Goal: Information Seeking & Learning: Obtain resource

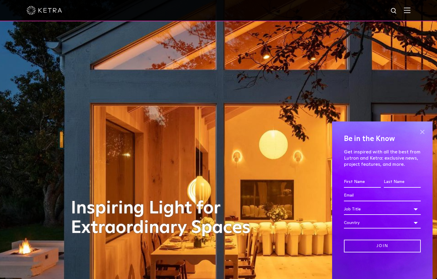
click at [423, 131] on span at bounding box center [422, 131] width 9 height 9
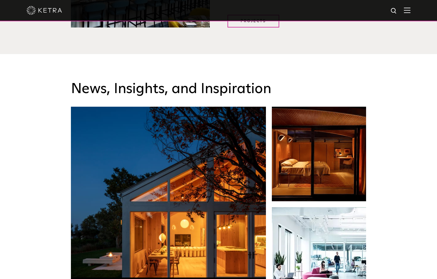
scroll to position [946, 0]
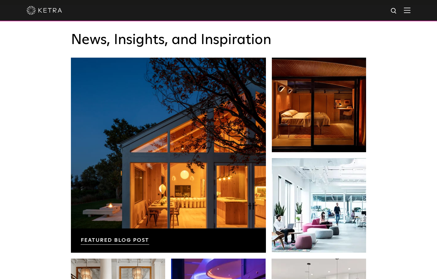
click at [411, 11] on img at bounding box center [407, 10] width 7 height 6
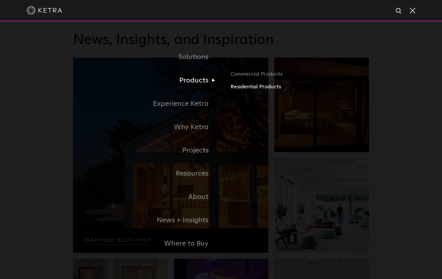
click at [247, 87] on link "Residential Products" at bounding box center [299, 87] width 138 height 9
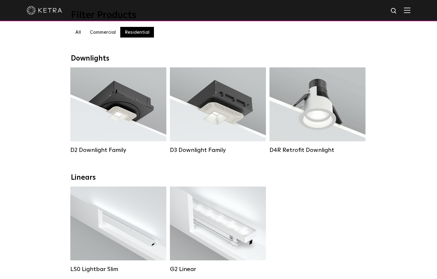
scroll to position [118, 0]
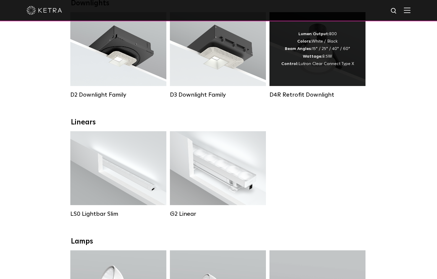
click at [300, 95] on div "D4R Retrofit Downlight" at bounding box center [318, 94] width 96 height 7
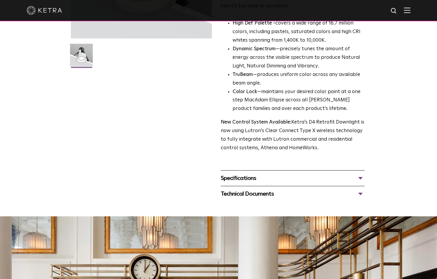
scroll to position [148, 0]
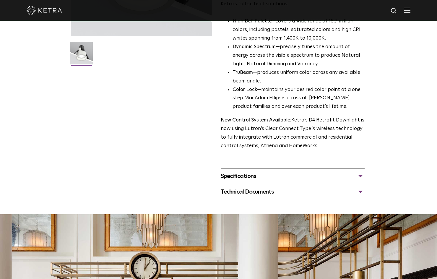
click at [259, 175] on div "Specifications" at bounding box center [293, 175] width 144 height 9
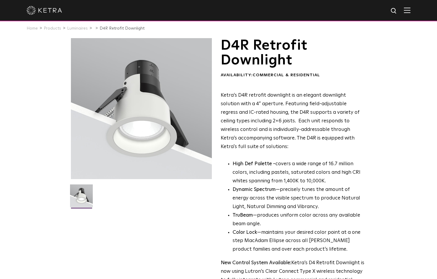
scroll to position [0, 0]
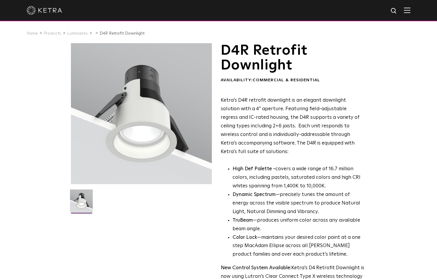
click at [410, 14] on div at bounding box center [219, 10] width 384 height 21
click at [419, 9] on div at bounding box center [218, 10] width 437 height 21
click at [410, 10] on img at bounding box center [407, 10] width 7 height 6
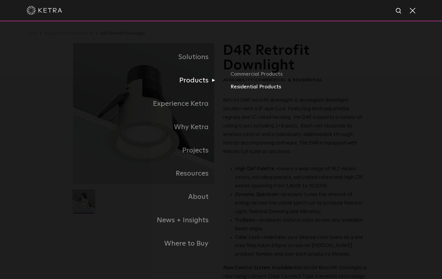
click at [238, 86] on link "Residential Products" at bounding box center [299, 87] width 138 height 9
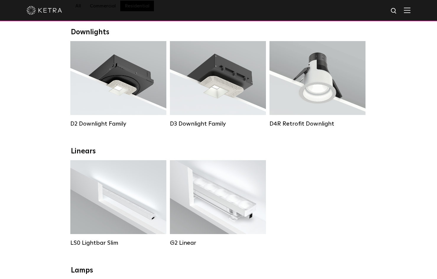
scroll to position [89, 0]
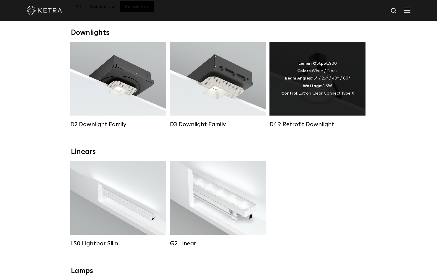
click at [325, 96] on span "Lutron Clear Connect Type X" at bounding box center [327, 93] width 56 height 4
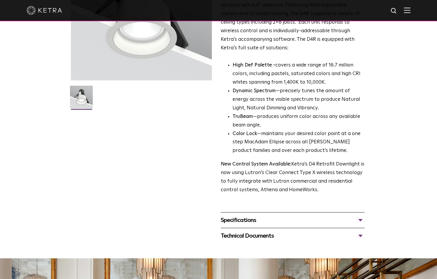
scroll to position [148, 0]
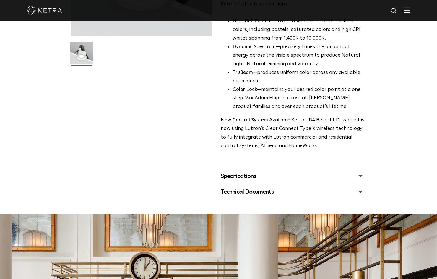
click at [257, 173] on div "Specifications" at bounding box center [293, 175] width 144 height 9
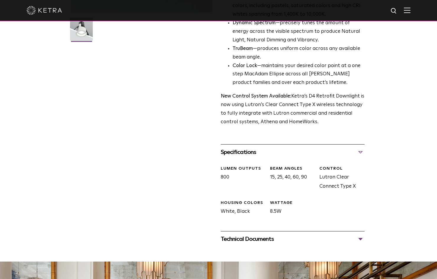
scroll to position [177, 0]
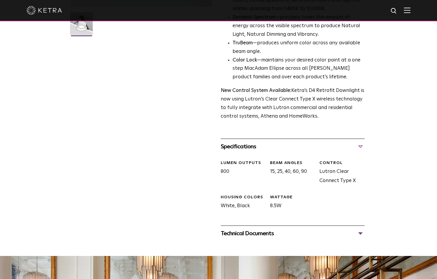
click at [300, 232] on div "Technical Documents" at bounding box center [293, 233] width 144 height 9
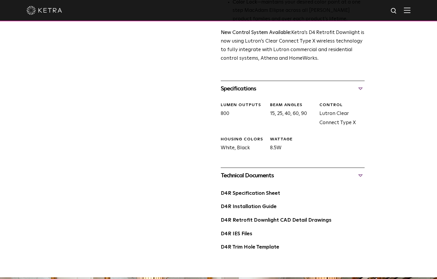
scroll to position [266, 0]
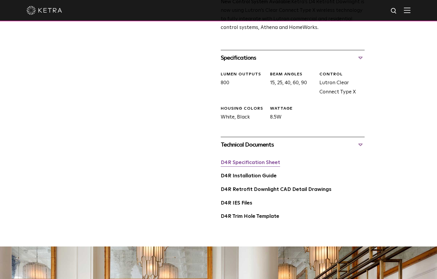
click at [268, 162] on link "D4R Specification Sheet" at bounding box center [250, 162] width 59 height 5
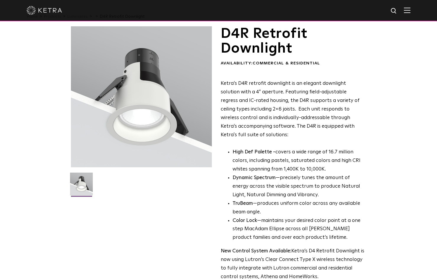
scroll to position [0, 0]
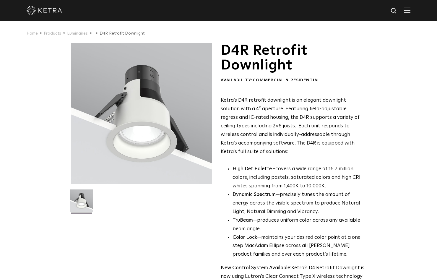
drag, startPoint x: 150, startPoint y: 144, endPoint x: 312, endPoint y: 78, distance: 175.3
click at [313, 78] on span "Commercial & Residential" at bounding box center [286, 80] width 67 height 4
drag, startPoint x: 156, startPoint y: 101, endPoint x: 128, endPoint y: 135, distance: 44.4
click at [128, 135] on div at bounding box center [141, 113] width 141 height 141
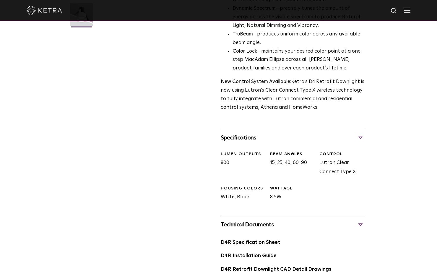
scroll to position [252, 0]
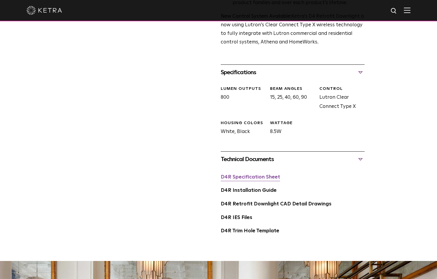
click at [268, 180] on link "D4R Specification Sheet" at bounding box center [250, 177] width 59 height 5
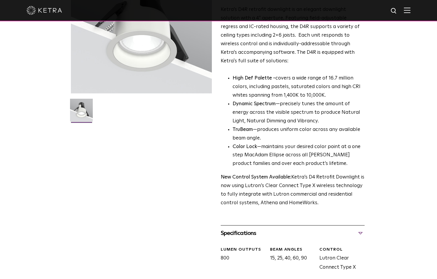
scroll to position [15, 0]
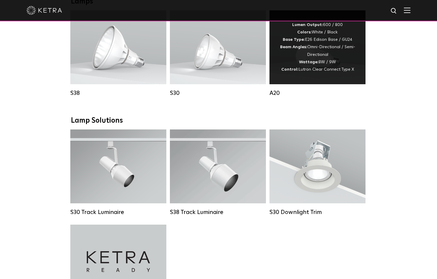
scroll to position [444, 0]
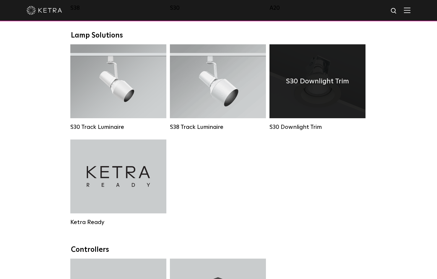
click at [341, 112] on div "S30 Downlight Trim" at bounding box center [318, 81] width 96 height 74
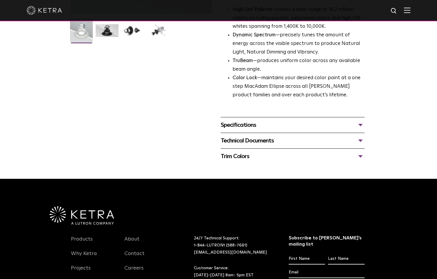
scroll to position [177, 0]
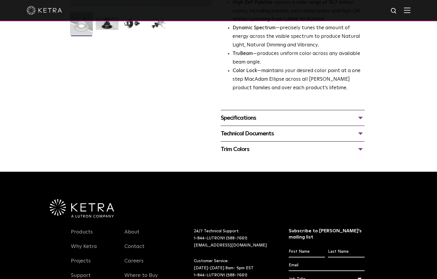
click at [296, 121] on div "Specifications" at bounding box center [293, 117] width 144 height 9
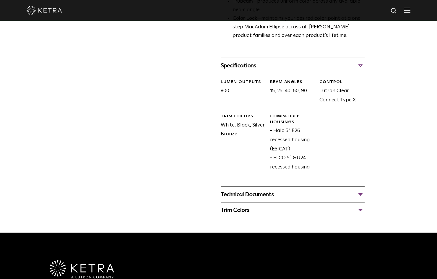
scroll to position [237, 0]
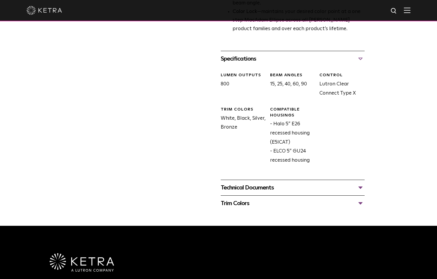
click at [255, 187] on div "Technical Documents" at bounding box center [293, 187] width 144 height 9
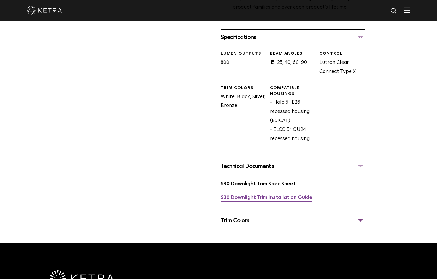
scroll to position [266, 0]
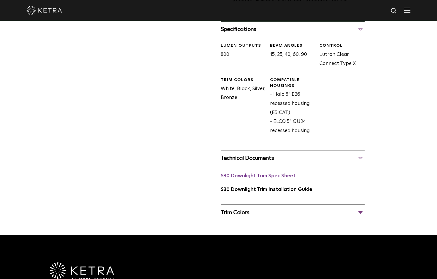
click at [287, 175] on link "S30 Downlight Trim Spec Sheet" at bounding box center [258, 176] width 75 height 5
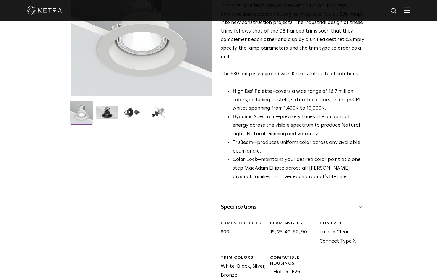
scroll to position [0, 0]
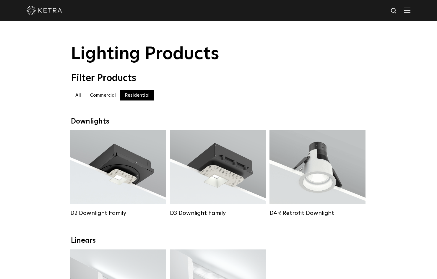
click at [48, 21] on div at bounding box center [219, 10] width 384 height 21
click at [50, 13] on img at bounding box center [44, 10] width 35 height 9
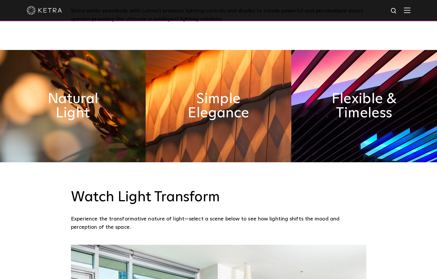
scroll to position [325, 0]
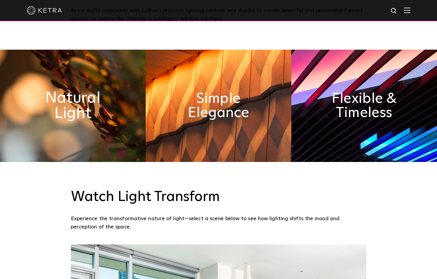
click at [98, 111] on h2 "Natural Light" at bounding box center [73, 105] width 80 height 31
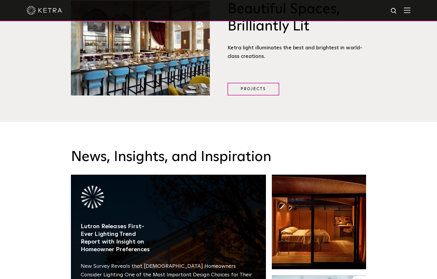
scroll to position [828, 0]
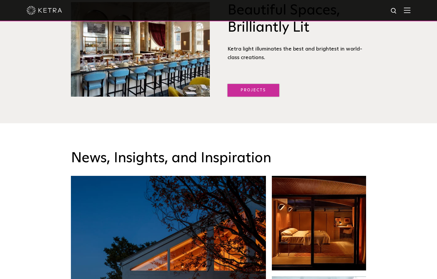
click at [258, 90] on link "Projects" at bounding box center [254, 90] width 52 height 13
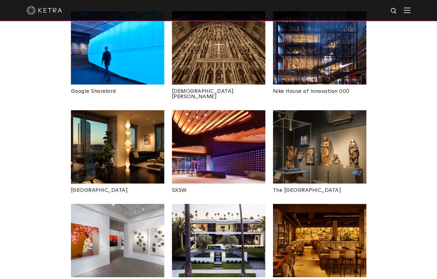
scroll to position [473, 0]
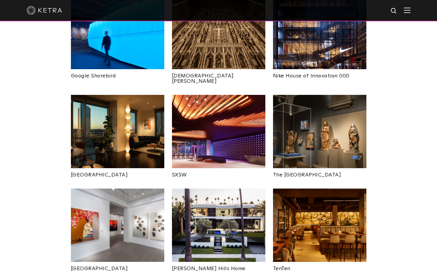
click at [121, 111] on img at bounding box center [117, 131] width 93 height 73
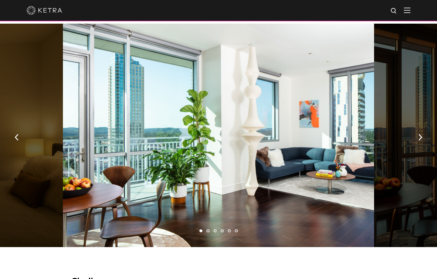
scroll to position [384, 0]
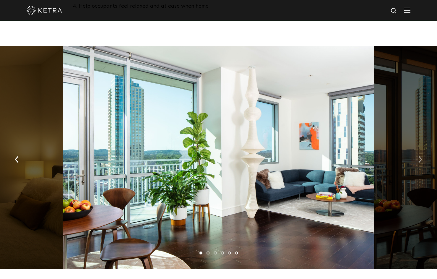
click at [425, 150] on button "button" at bounding box center [420, 159] width 13 height 20
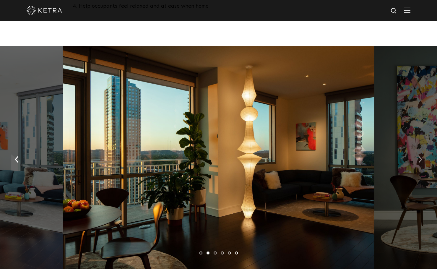
click at [424, 149] on button "button" at bounding box center [420, 159] width 13 height 20
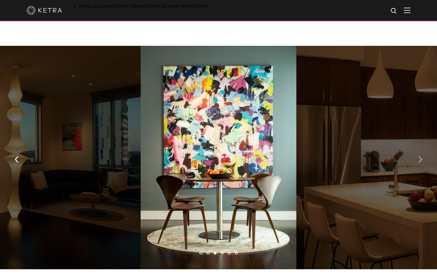
click at [424, 149] on button "button" at bounding box center [420, 159] width 13 height 20
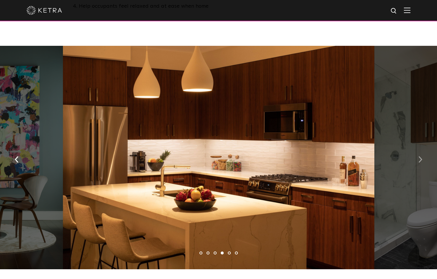
click at [424, 149] on button "button" at bounding box center [420, 159] width 13 height 20
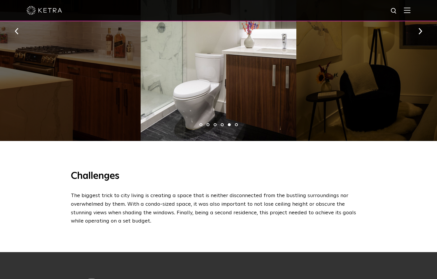
scroll to position [562, 0]
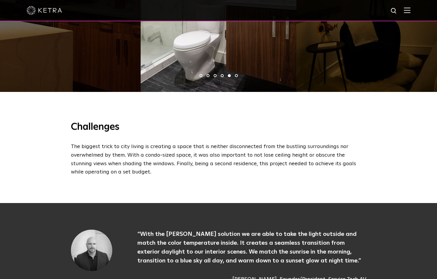
click at [48, 9] on img at bounding box center [44, 10] width 35 height 9
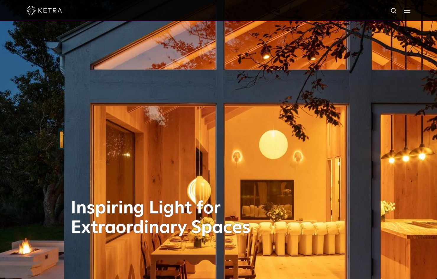
click at [411, 13] on span at bounding box center [407, 10] width 7 height 6
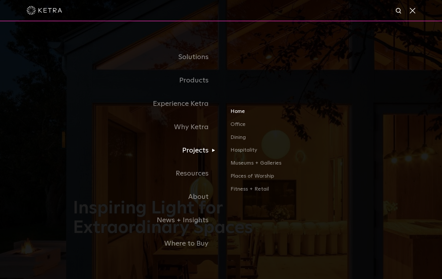
click at [240, 116] on link "Home" at bounding box center [299, 113] width 138 height 13
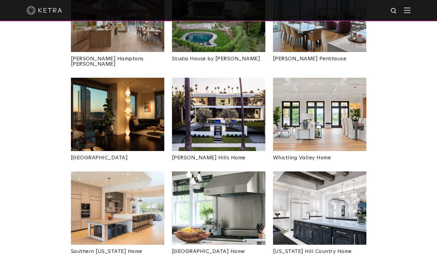
scroll to position [296, 0]
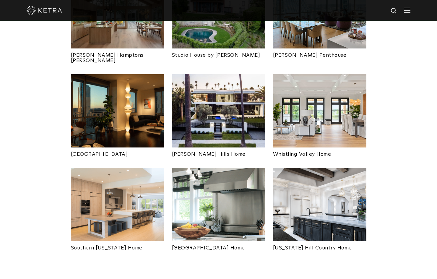
click at [126, 173] on img at bounding box center [117, 204] width 93 height 73
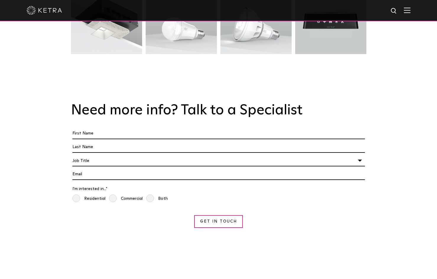
scroll to position [1035, 0]
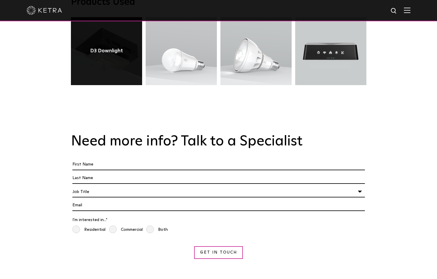
click at [103, 52] on link at bounding box center [106, 51] width 71 height 68
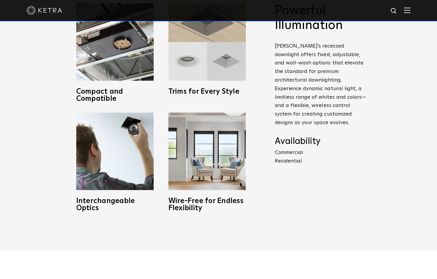
scroll to position [266, 0]
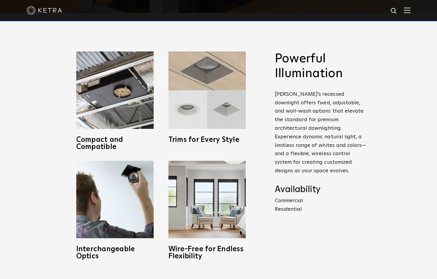
click at [216, 114] on img at bounding box center [207, 89] width 77 height 77
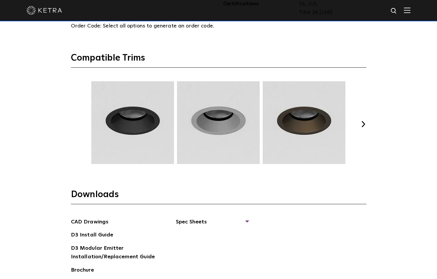
scroll to position [798, 0]
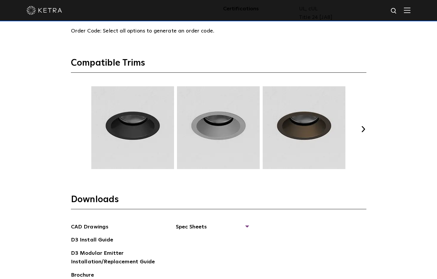
click at [366, 128] on button "Next" at bounding box center [364, 129] width 6 height 6
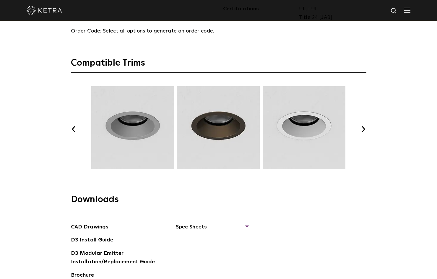
click at [366, 128] on button "Next" at bounding box center [364, 129] width 6 height 6
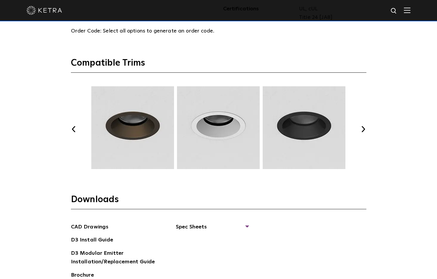
click at [366, 128] on button "Next" at bounding box center [364, 129] width 6 height 6
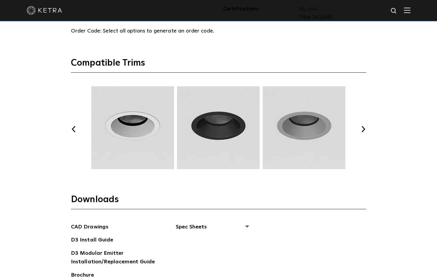
click at [366, 128] on button "Next" at bounding box center [364, 129] width 6 height 6
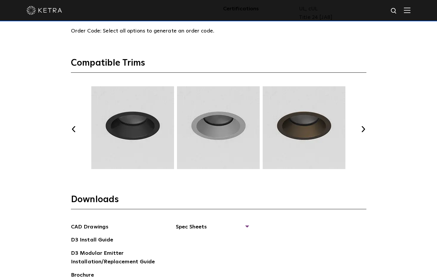
click at [366, 128] on button "Next" at bounding box center [364, 129] width 6 height 6
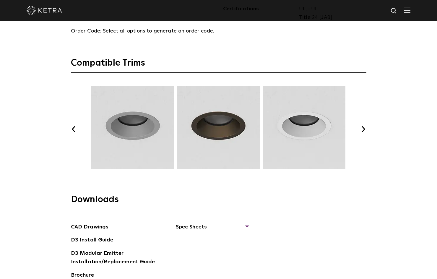
click at [366, 128] on button "Next" at bounding box center [364, 129] width 6 height 6
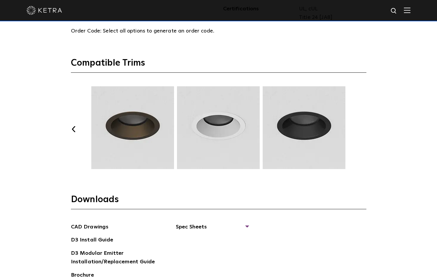
click at [366, 128] on button "Next" at bounding box center [364, 129] width 6 height 6
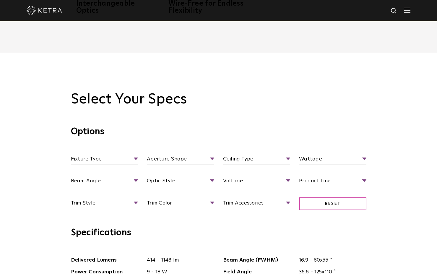
scroll to position [503, 0]
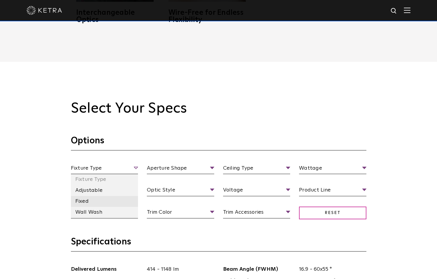
click at [94, 201] on li "Fixed" at bounding box center [104, 201] width 67 height 11
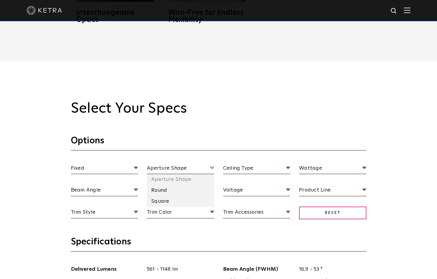
click at [170, 170] on span "Aperture Shape" at bounding box center [180, 169] width 67 height 10
click at [163, 199] on li "Square" at bounding box center [180, 201] width 67 height 11
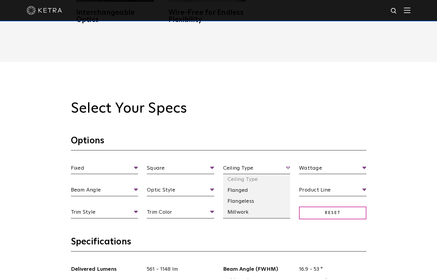
click at [246, 169] on span "Ceiling Type" at bounding box center [256, 169] width 67 height 10
click at [241, 180] on li "Ceiling Type" at bounding box center [256, 179] width 67 height 11
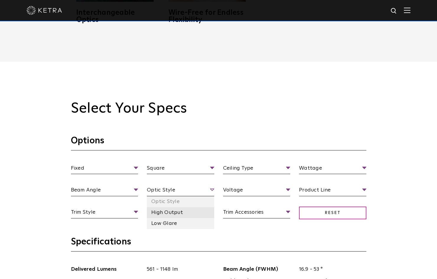
click at [201, 212] on li "High Output" at bounding box center [180, 212] width 67 height 11
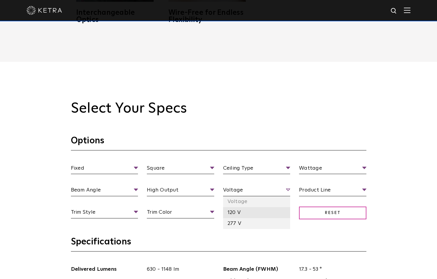
click at [242, 212] on li "120 V" at bounding box center [256, 212] width 67 height 11
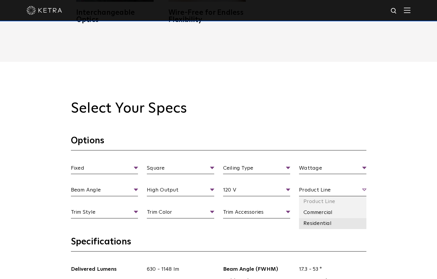
click at [320, 222] on li "Residential" at bounding box center [332, 223] width 67 height 11
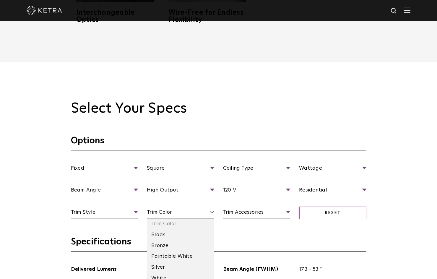
click at [153, 214] on span "Trim Color" at bounding box center [180, 213] width 67 height 10
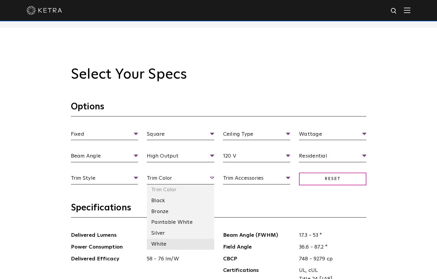
scroll to position [562, 0]
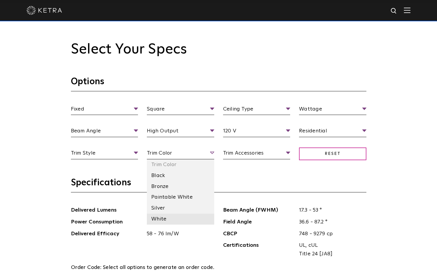
click at [169, 214] on li "White" at bounding box center [180, 219] width 67 height 11
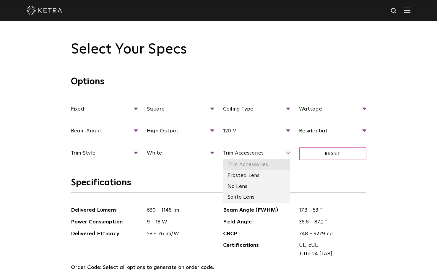
click at [272, 166] on li "Trim Accessories" at bounding box center [256, 164] width 67 height 11
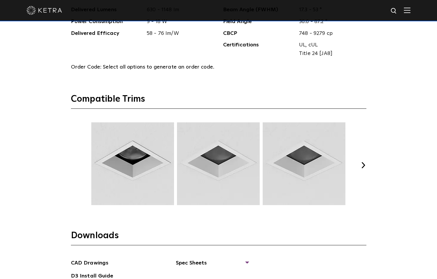
scroll to position [769, 0]
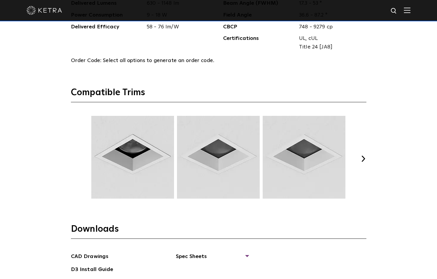
click at [361, 157] on button "Next" at bounding box center [364, 159] width 6 height 6
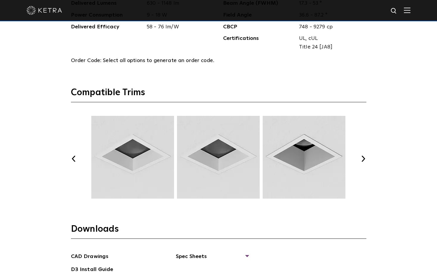
click at [362, 157] on button "Next" at bounding box center [364, 159] width 6 height 6
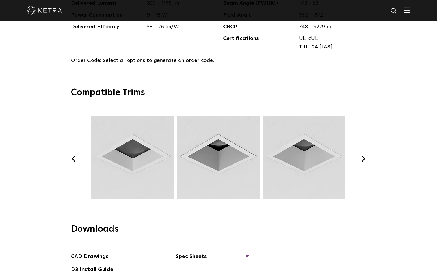
click at [362, 157] on button "Next" at bounding box center [364, 159] width 6 height 6
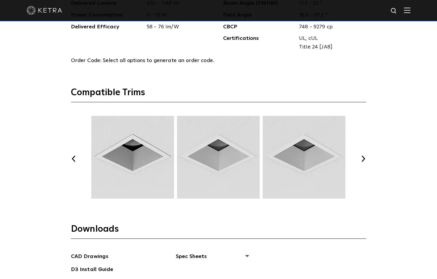
click at [362, 157] on button "Next" at bounding box center [364, 159] width 6 height 6
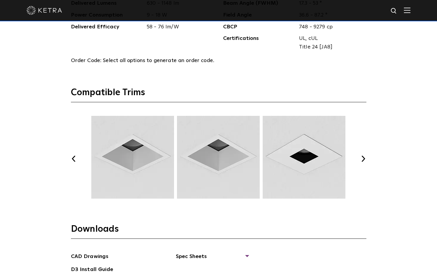
click at [362, 157] on button "Next" at bounding box center [364, 159] width 6 height 6
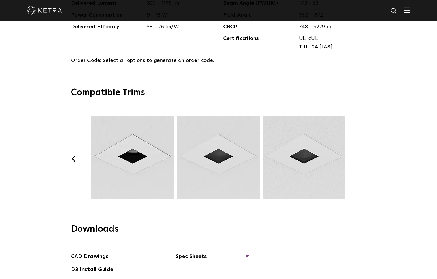
click at [362, 157] on button "Next" at bounding box center [364, 159] width 6 height 6
click at [69, 157] on div "Select Your Specs Options Fixed Fixture Type Adjustable Fixed Wall Wash Square …" at bounding box center [219, 96] width 308 height 525
click at [70, 157] on div "Select Your Specs Options Fixed Fixture Type Adjustable Fixed Wall Wash Square …" at bounding box center [219, 96] width 308 height 525
click at [73, 156] on button "Previous" at bounding box center [74, 159] width 6 height 6
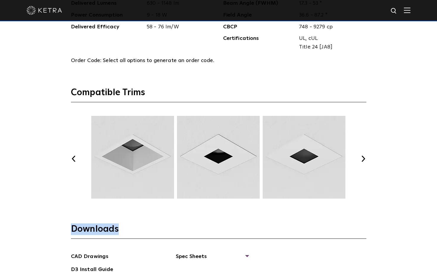
click at [73, 156] on button "Previous" at bounding box center [74, 159] width 6 height 6
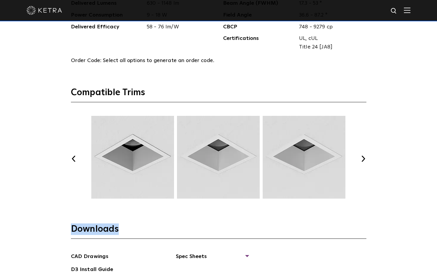
click at [73, 156] on button "Previous" at bounding box center [74, 159] width 6 height 6
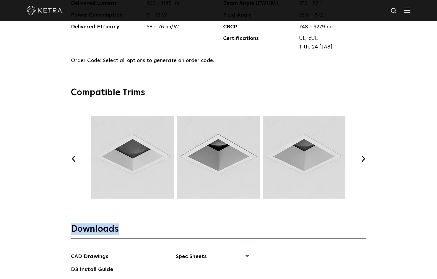
click at [73, 156] on button "Previous" at bounding box center [74, 159] width 6 height 6
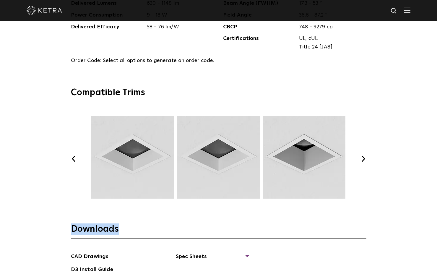
click at [73, 156] on button "Previous" at bounding box center [74, 159] width 6 height 6
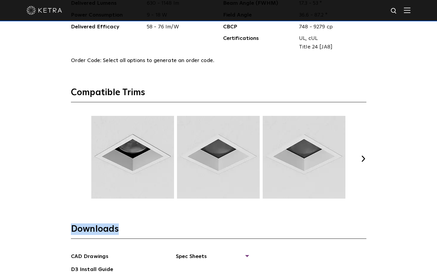
click at [73, 156] on button "Previous" at bounding box center [74, 159] width 6 height 6
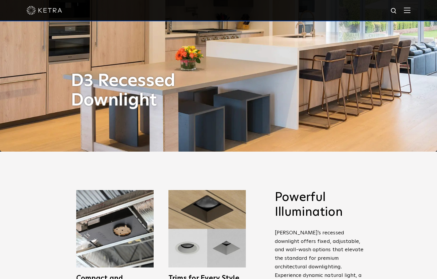
scroll to position [118, 0]
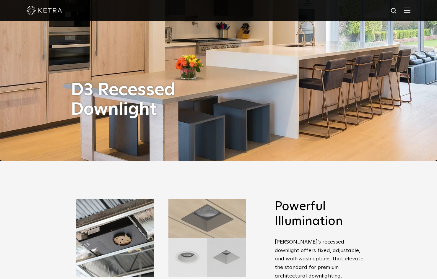
click at [196, 240] on img at bounding box center [207, 237] width 77 height 77
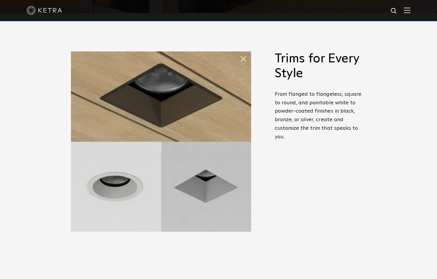
click at [129, 180] on img at bounding box center [161, 141] width 180 height 180
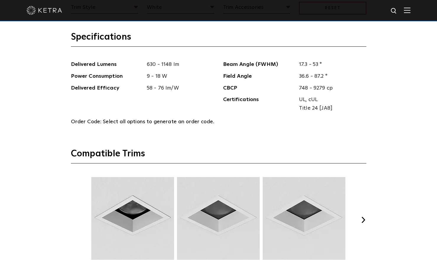
scroll to position [769, 0]
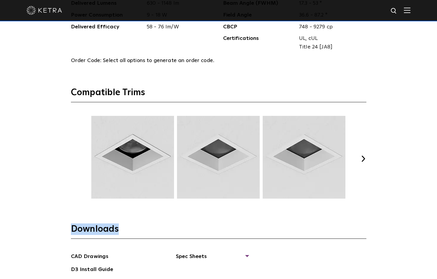
click at [363, 158] on button "Next" at bounding box center [364, 159] width 6 height 6
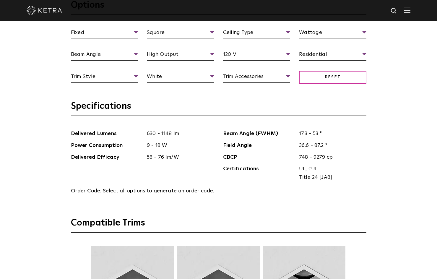
scroll to position [562, 0]
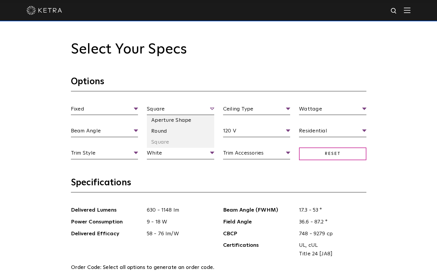
click at [184, 111] on span "Square" at bounding box center [180, 110] width 67 height 10
click at [164, 136] on li "Round" at bounding box center [180, 131] width 67 height 11
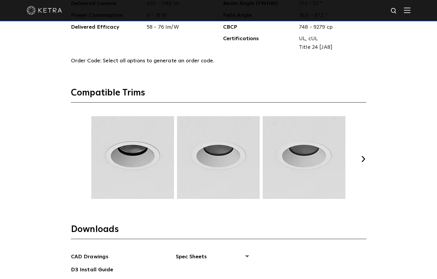
scroll to position [769, 0]
click at [363, 157] on button "Next" at bounding box center [364, 159] width 6 height 6
click at [302, 169] on img at bounding box center [304, 157] width 85 height 83
click at [365, 156] on button "Next" at bounding box center [364, 159] width 6 height 6
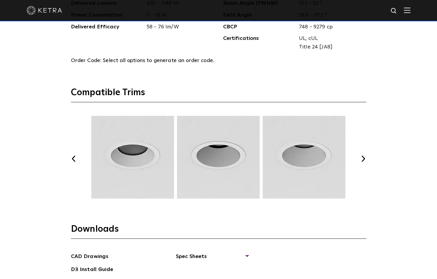
click at [363, 156] on button "Next" at bounding box center [364, 159] width 6 height 6
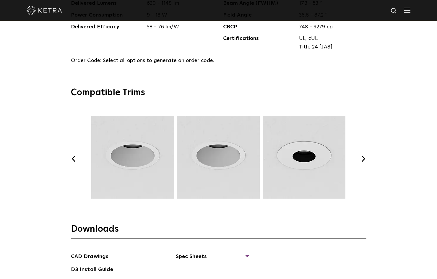
click at [363, 156] on button "Next" at bounding box center [364, 159] width 6 height 6
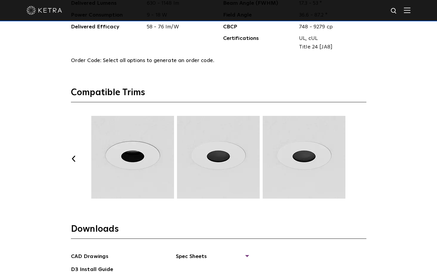
click at [363, 156] on button "Next" at bounding box center [364, 159] width 6 height 6
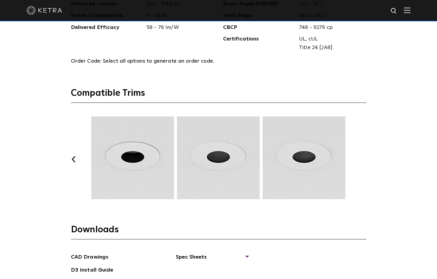
scroll to position [739, 0]
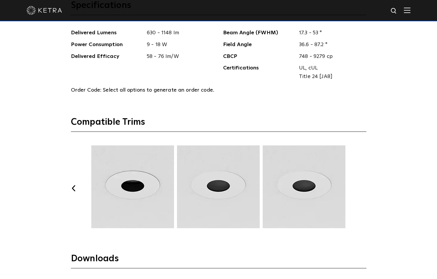
click at [71, 185] on button "Previous" at bounding box center [74, 188] width 6 height 6
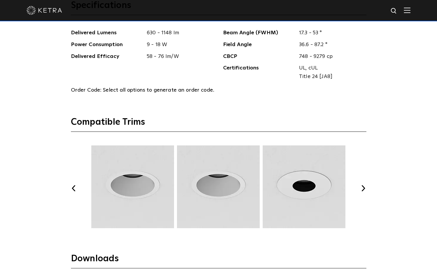
click at [71, 185] on button "Previous" at bounding box center [74, 188] width 6 height 6
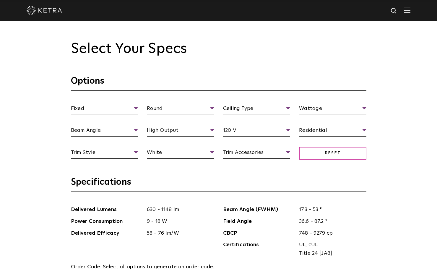
scroll to position [562, 0]
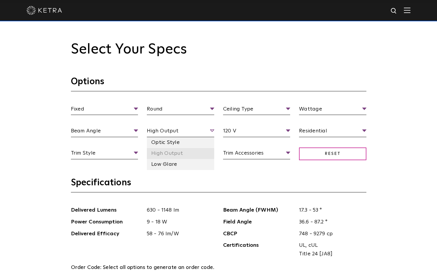
click at [171, 157] on li "High Output" at bounding box center [180, 153] width 67 height 11
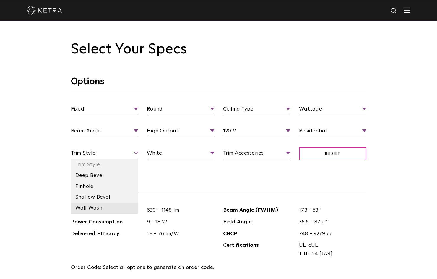
click at [95, 209] on li "Wall Wash" at bounding box center [104, 208] width 67 height 11
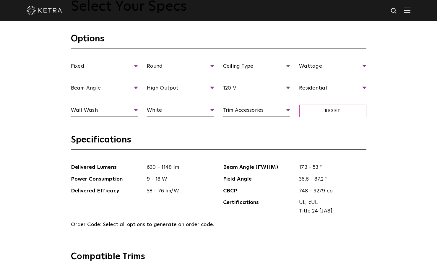
scroll to position [503, 0]
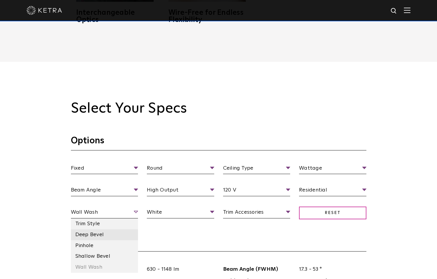
click at [98, 234] on li "Deep Bevel" at bounding box center [104, 234] width 67 height 11
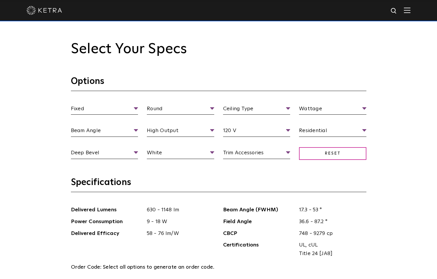
scroll to position [562, 0]
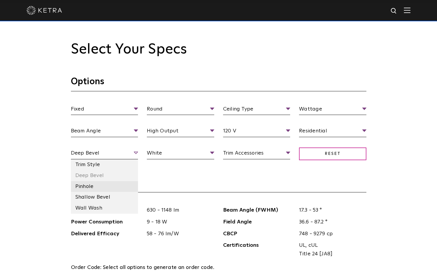
click at [85, 188] on li "Pinhole" at bounding box center [104, 186] width 67 height 11
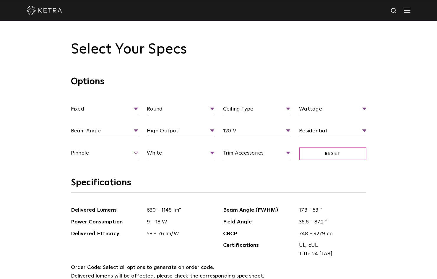
click at [137, 152] on span "Pinhole" at bounding box center [104, 154] width 67 height 10
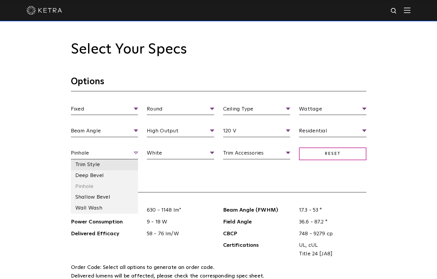
click at [116, 162] on li "Trim Style" at bounding box center [104, 164] width 67 height 11
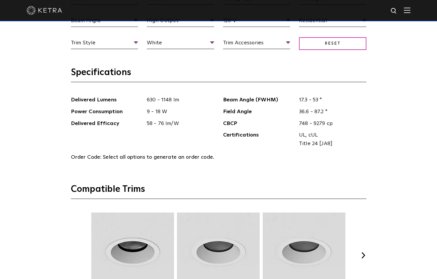
scroll to position [651, 0]
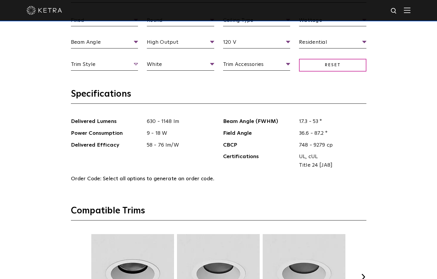
click at [118, 62] on span "Trim Style" at bounding box center [104, 65] width 67 height 10
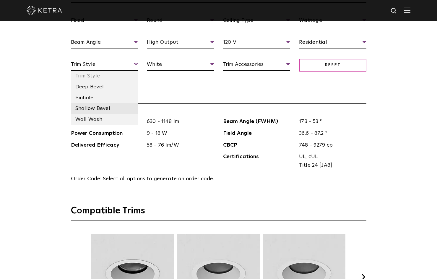
click at [103, 111] on li "Shallow Bevel" at bounding box center [104, 108] width 67 height 11
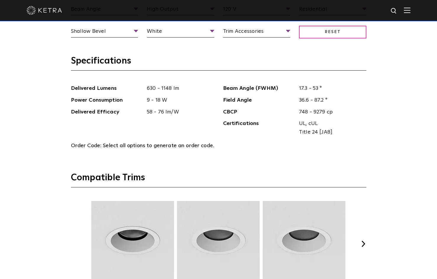
scroll to position [680, 0]
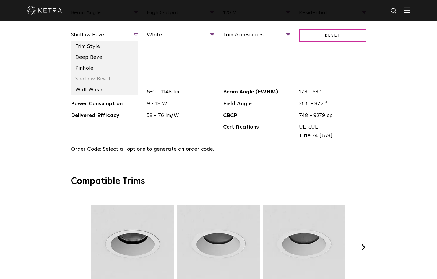
click at [99, 39] on span "Shallow Bevel" at bounding box center [104, 36] width 67 height 10
click at [94, 69] on li "Pinhole" at bounding box center [104, 68] width 67 height 11
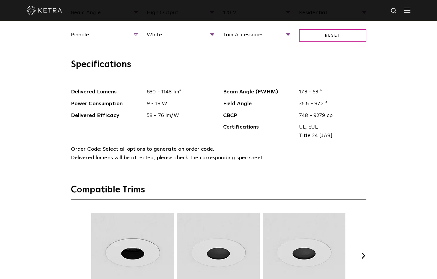
click at [101, 40] on span "Pinhole" at bounding box center [104, 36] width 67 height 10
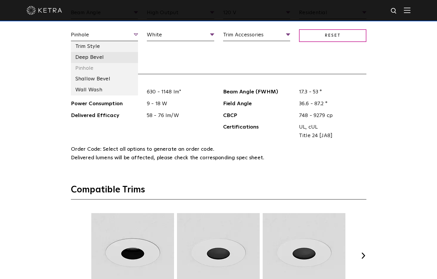
click at [100, 59] on li "Deep Bevel" at bounding box center [104, 57] width 67 height 11
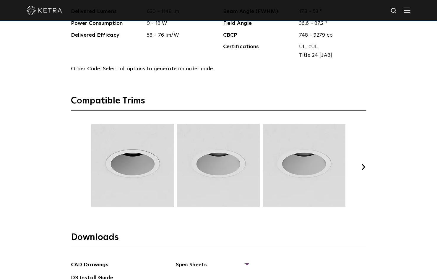
scroll to position [769, 0]
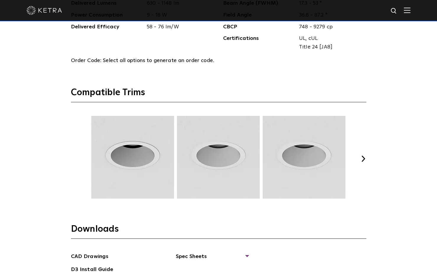
click at [360, 157] on div "Previous Next" at bounding box center [219, 159] width 296 height 86
click at [361, 157] on button "Next" at bounding box center [364, 159] width 6 height 6
click at [364, 157] on button "Next" at bounding box center [364, 159] width 6 height 6
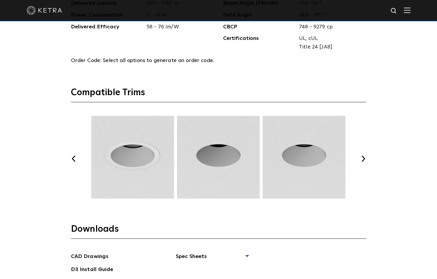
click at [364, 157] on button "Next" at bounding box center [364, 159] width 6 height 6
click at [74, 159] on button "Previous" at bounding box center [74, 159] width 6 height 6
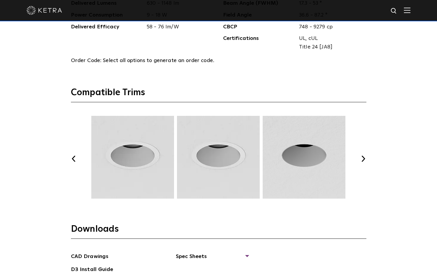
click at [74, 159] on button "Previous" at bounding box center [74, 159] width 6 height 6
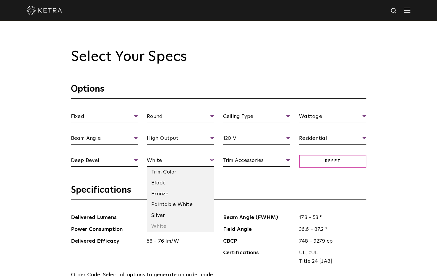
scroll to position [591, 0]
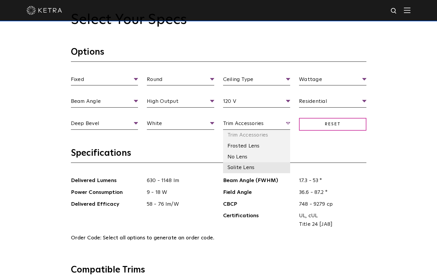
click at [255, 169] on li "Solite Lens" at bounding box center [256, 167] width 67 height 11
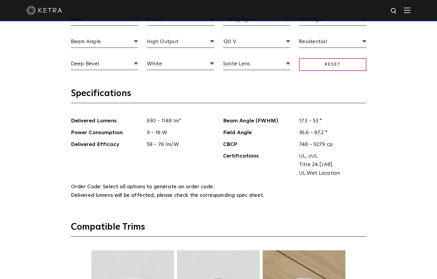
scroll to position [621, 0]
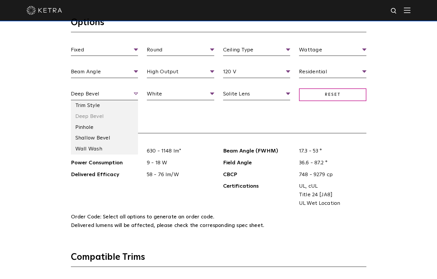
click at [117, 95] on span "Deep Bevel" at bounding box center [104, 95] width 67 height 10
click at [121, 137] on li "Shallow Bevel" at bounding box center [104, 138] width 67 height 11
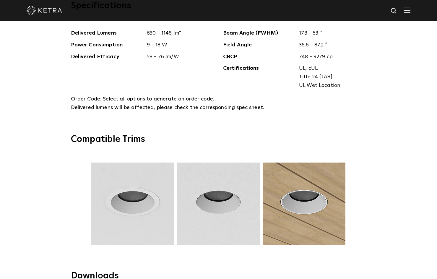
scroll to position [739, 0]
click at [234, 208] on img at bounding box center [218, 203] width 85 height 83
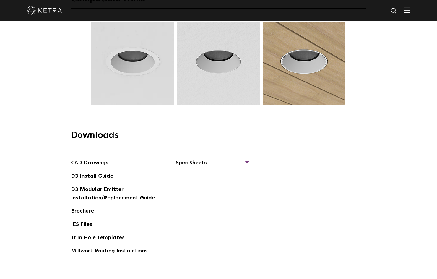
scroll to position [887, 0]
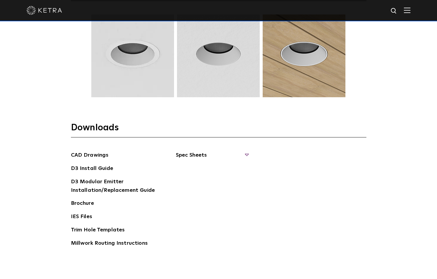
click at [213, 153] on span "Spec Sheets" at bounding box center [212, 157] width 72 height 13
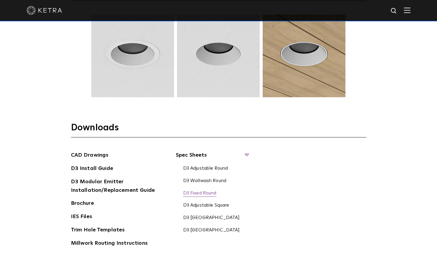
click at [209, 193] on link "D3 Fixed Round" at bounding box center [199, 193] width 33 height 7
click at [248, 154] on span "Spec Sheets" at bounding box center [212, 157] width 72 height 13
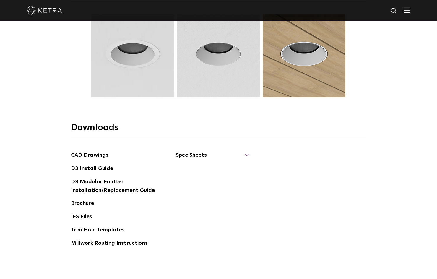
click at [247, 154] on span "Spec Sheets" at bounding box center [212, 157] width 72 height 13
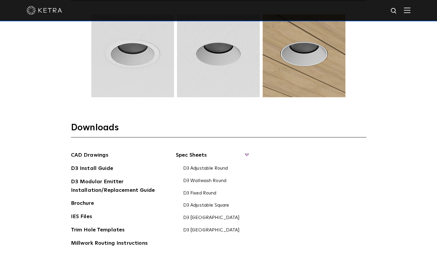
click at [232, 91] on img at bounding box center [218, 55] width 85 height 83
click at [213, 194] on link "D3 Fixed Round" at bounding box center [199, 193] width 33 height 7
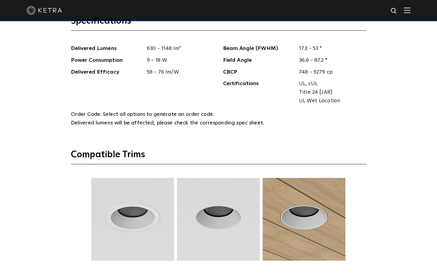
scroll to position [621, 0]
